Goal: Task Accomplishment & Management: Manage account settings

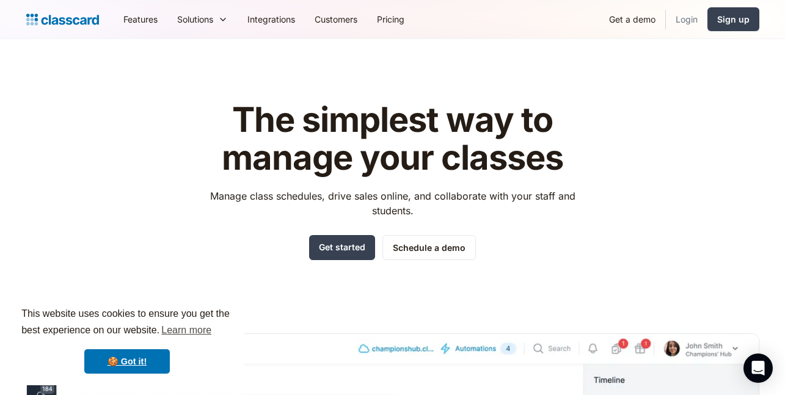
click at [684, 18] on link "Login" at bounding box center [686, 18] width 42 height 27
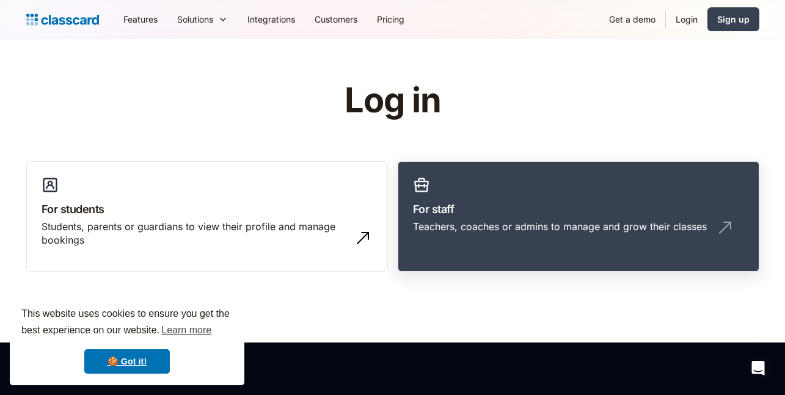
click at [597, 232] on div "Teachers, coaches or admins to manage and grow their classes" at bounding box center [560, 226] width 294 height 13
